Goal: Check status: Check status

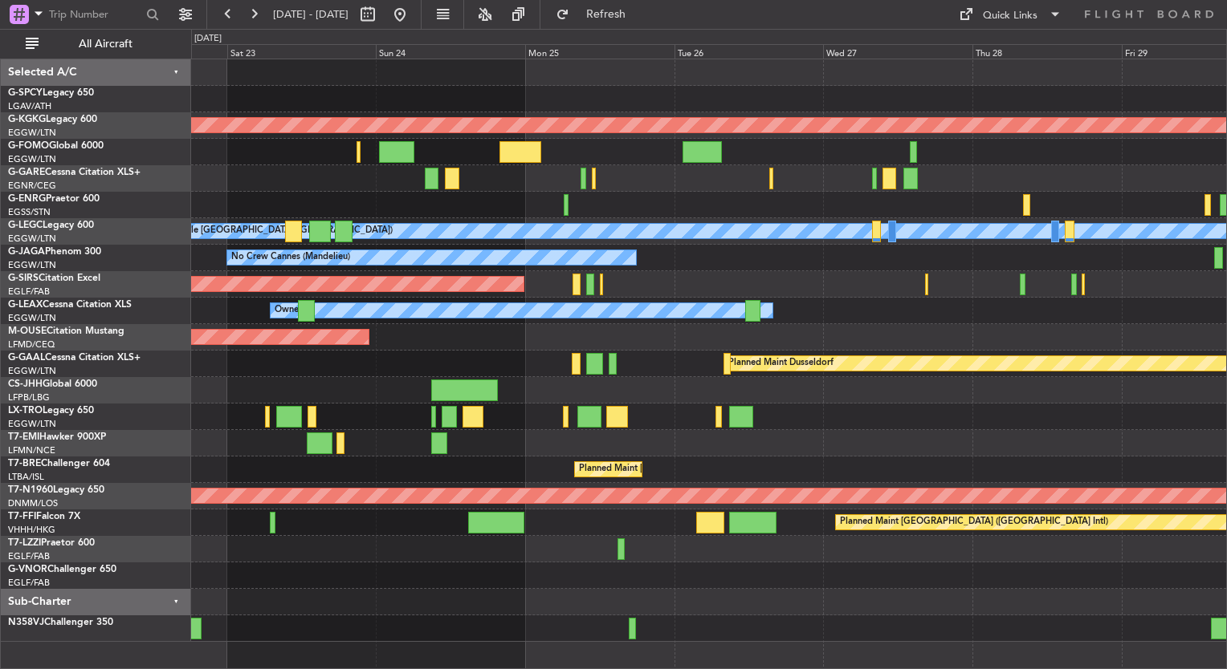
click at [767, 384] on div "AOG Maint [GEOGRAPHIC_DATA] (Ataturk) A/C Unavailable [GEOGRAPHIC_DATA] ([GEOGR…" at bounding box center [708, 350] width 1035 height 583
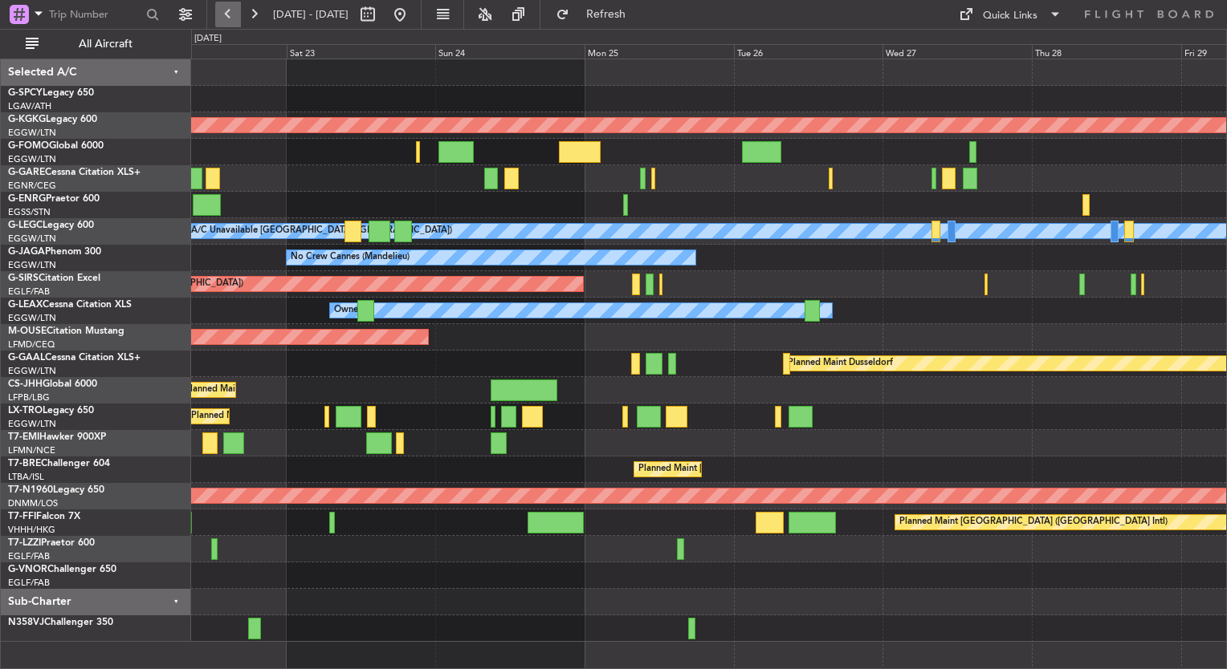
click at [225, 19] on button at bounding box center [228, 15] width 26 height 26
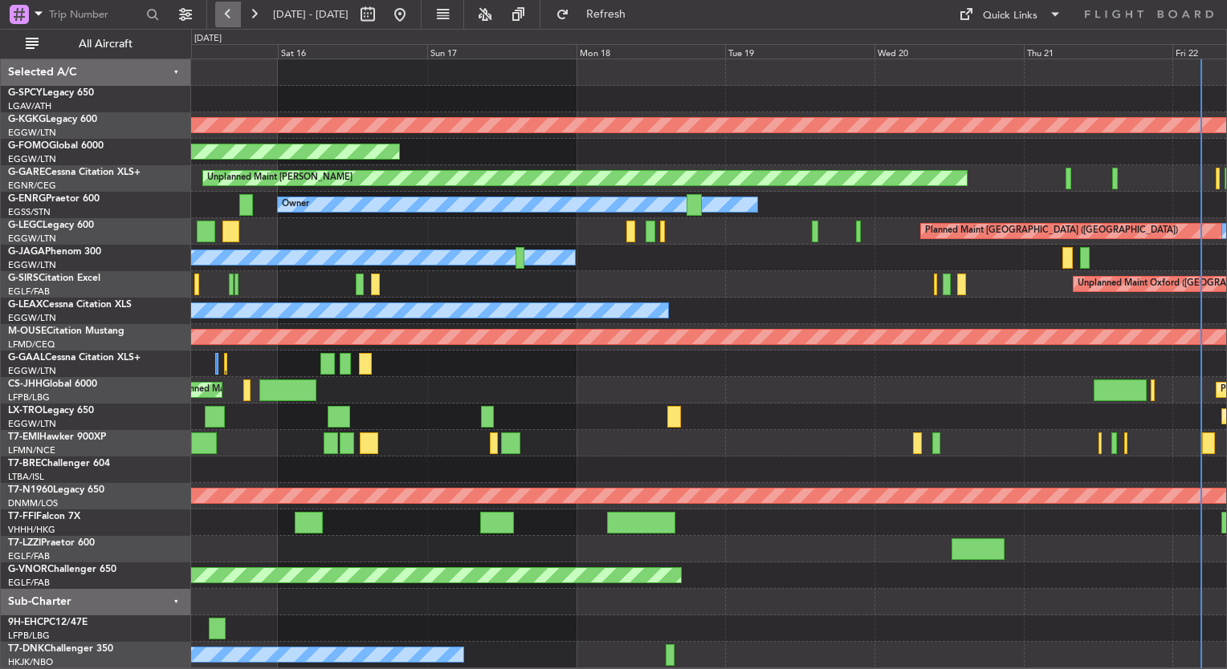
click at [225, 19] on button at bounding box center [228, 15] width 26 height 26
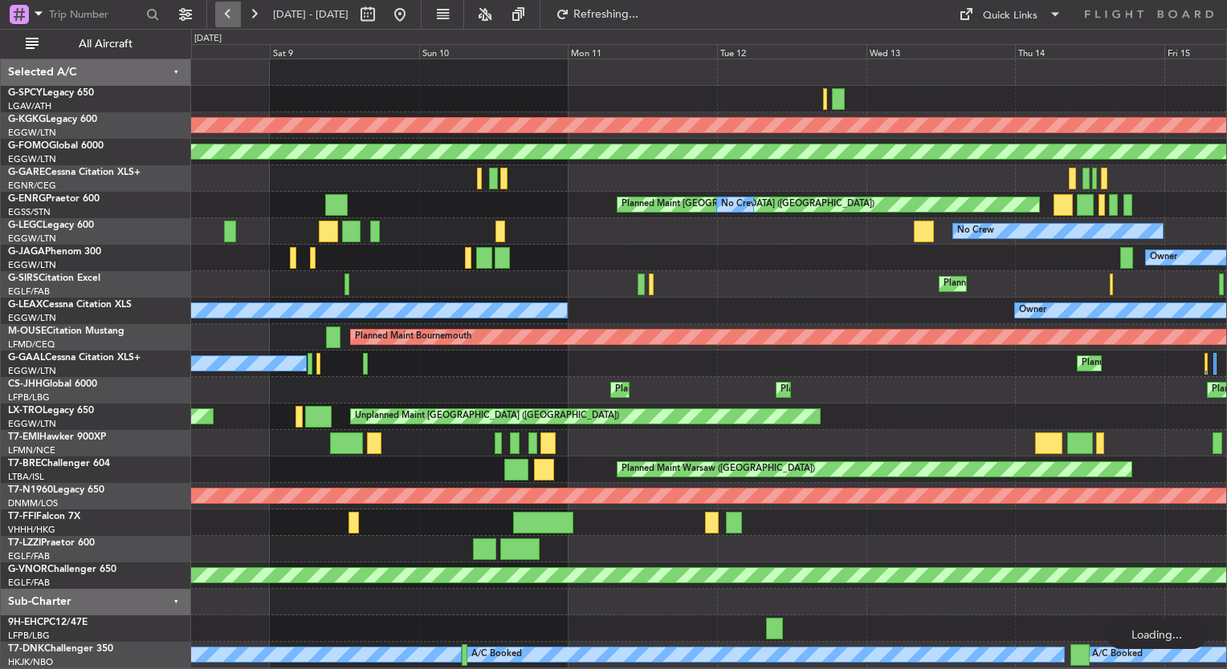
click at [225, 19] on button at bounding box center [228, 15] width 26 height 26
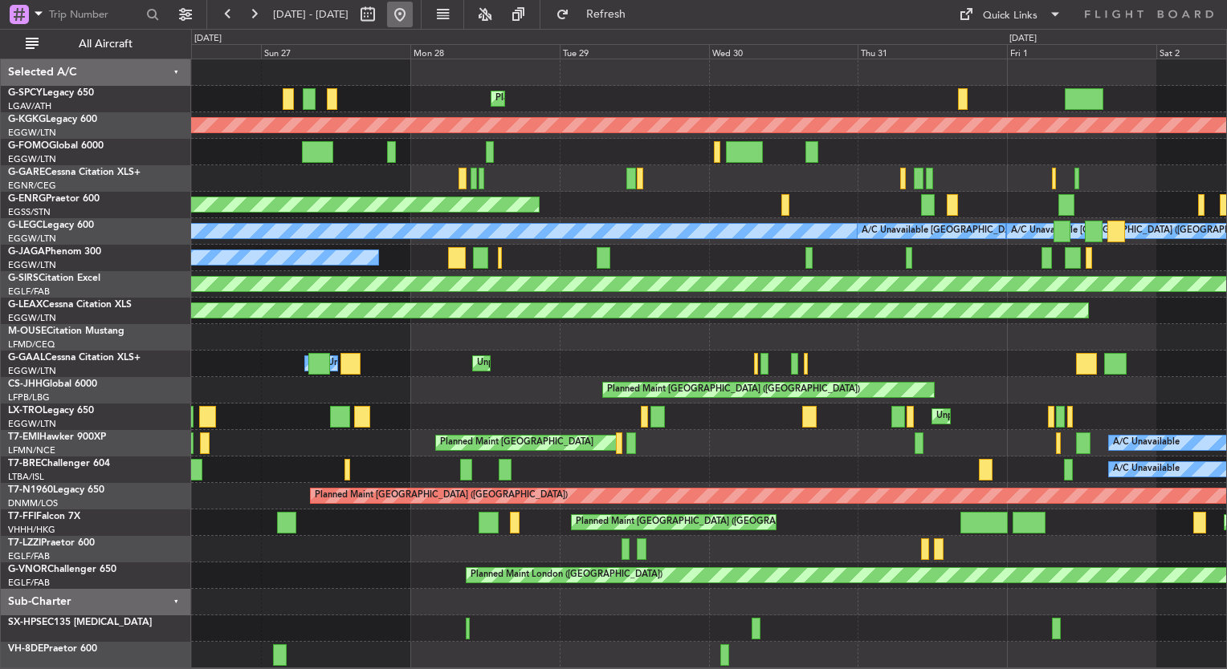
click at [413, 22] on button at bounding box center [400, 15] width 26 height 26
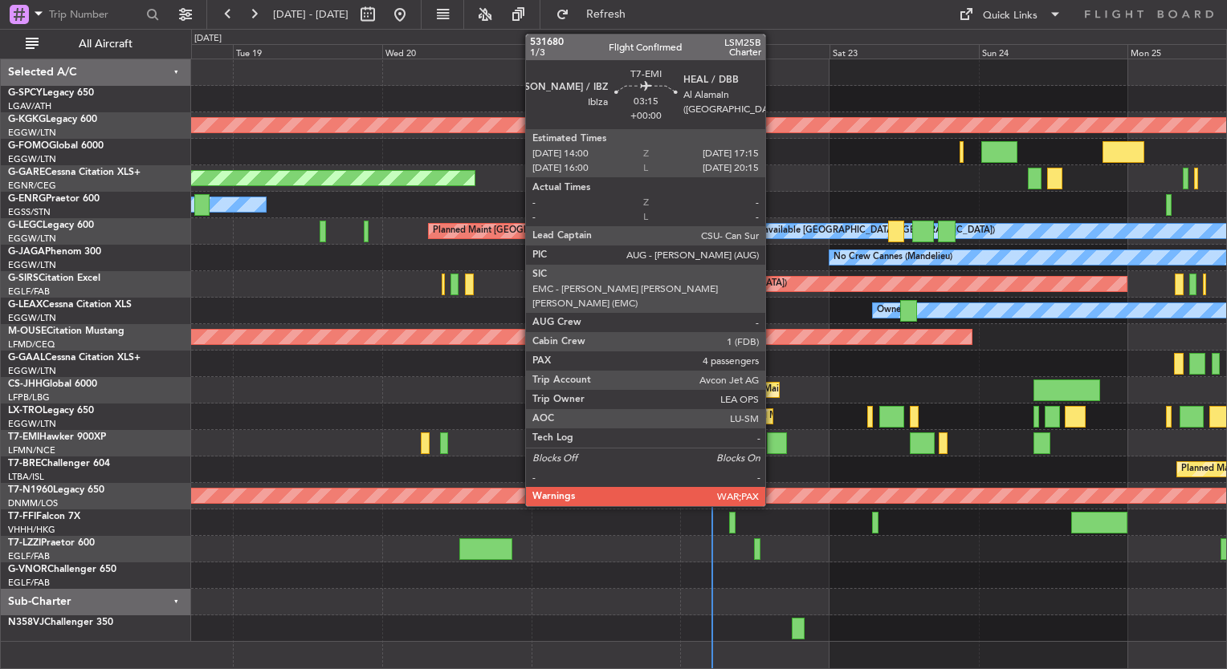
click at [772, 439] on div at bounding box center [777, 444] width 21 height 22
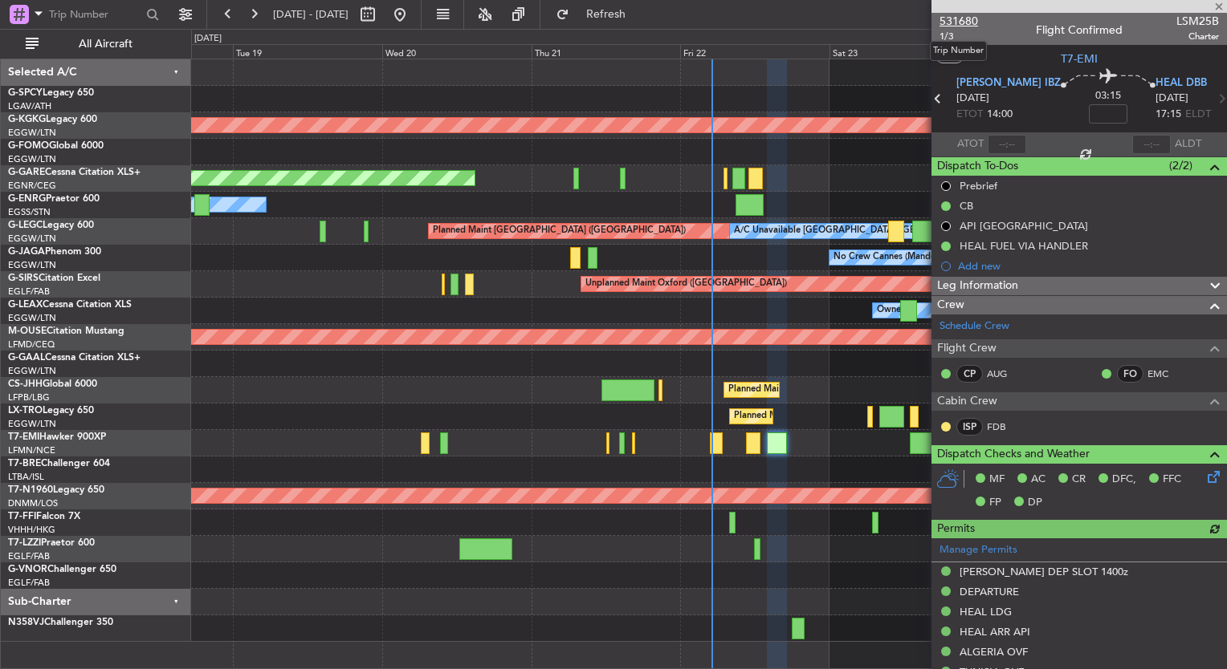
click at [966, 19] on span "531680" at bounding box center [958, 21] width 39 height 17
